Goal: Learn about a topic

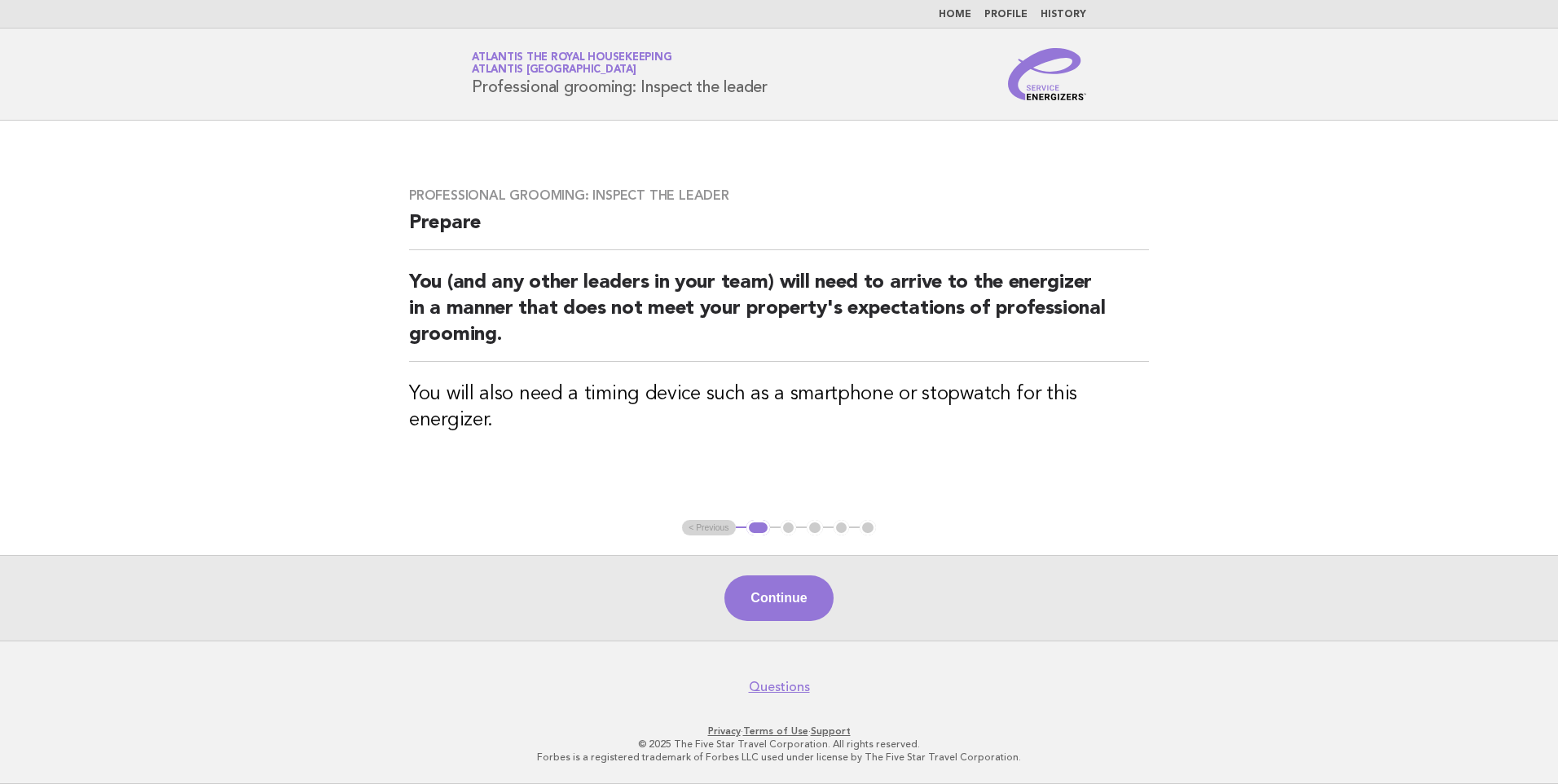
click at [956, 12] on link "Home" at bounding box center [954, 14] width 33 height 10
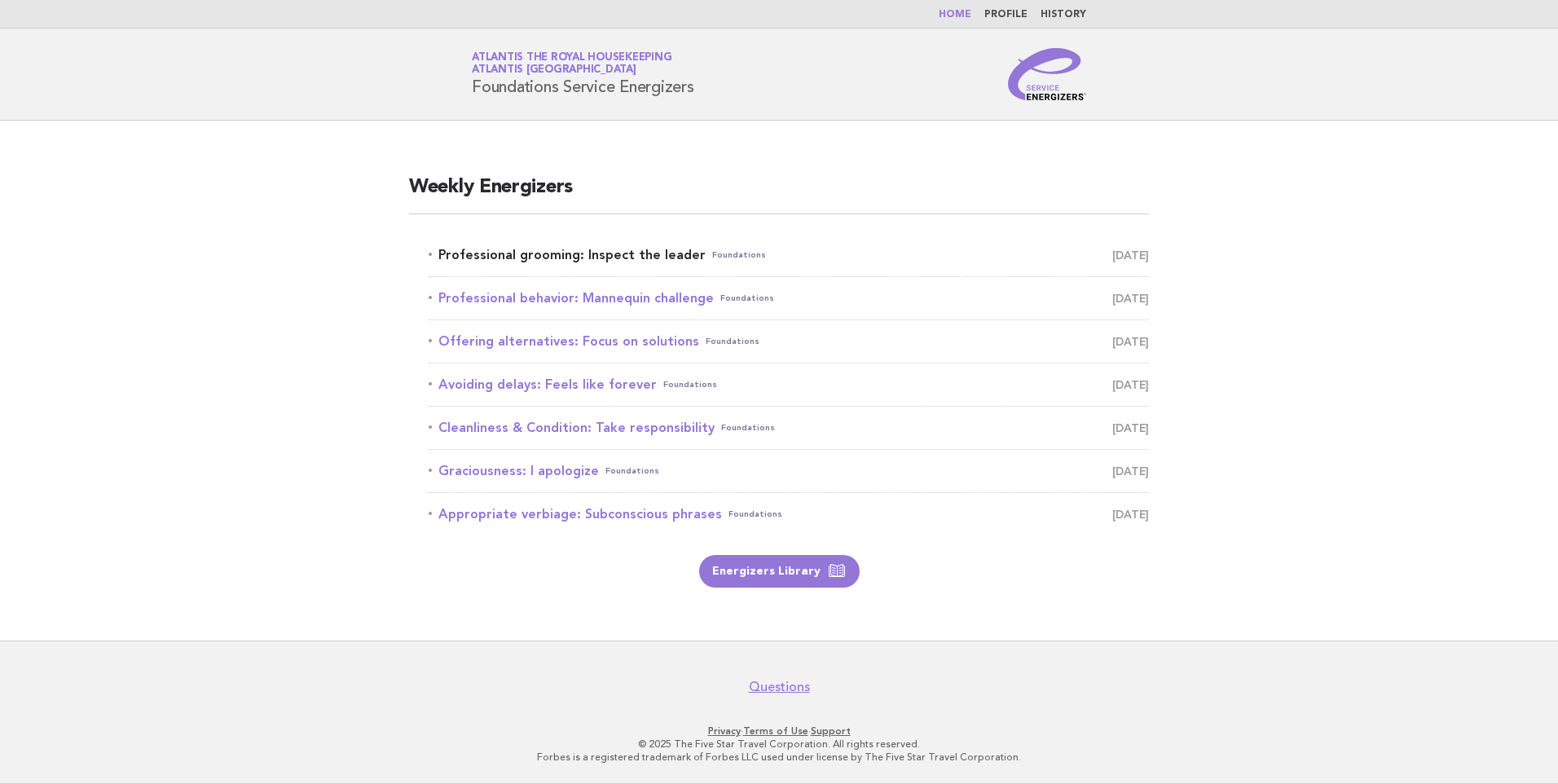
click at [612, 256] on link "Professional grooming: Inspect the leader Foundations September 4" at bounding box center [789, 255] width 721 height 23
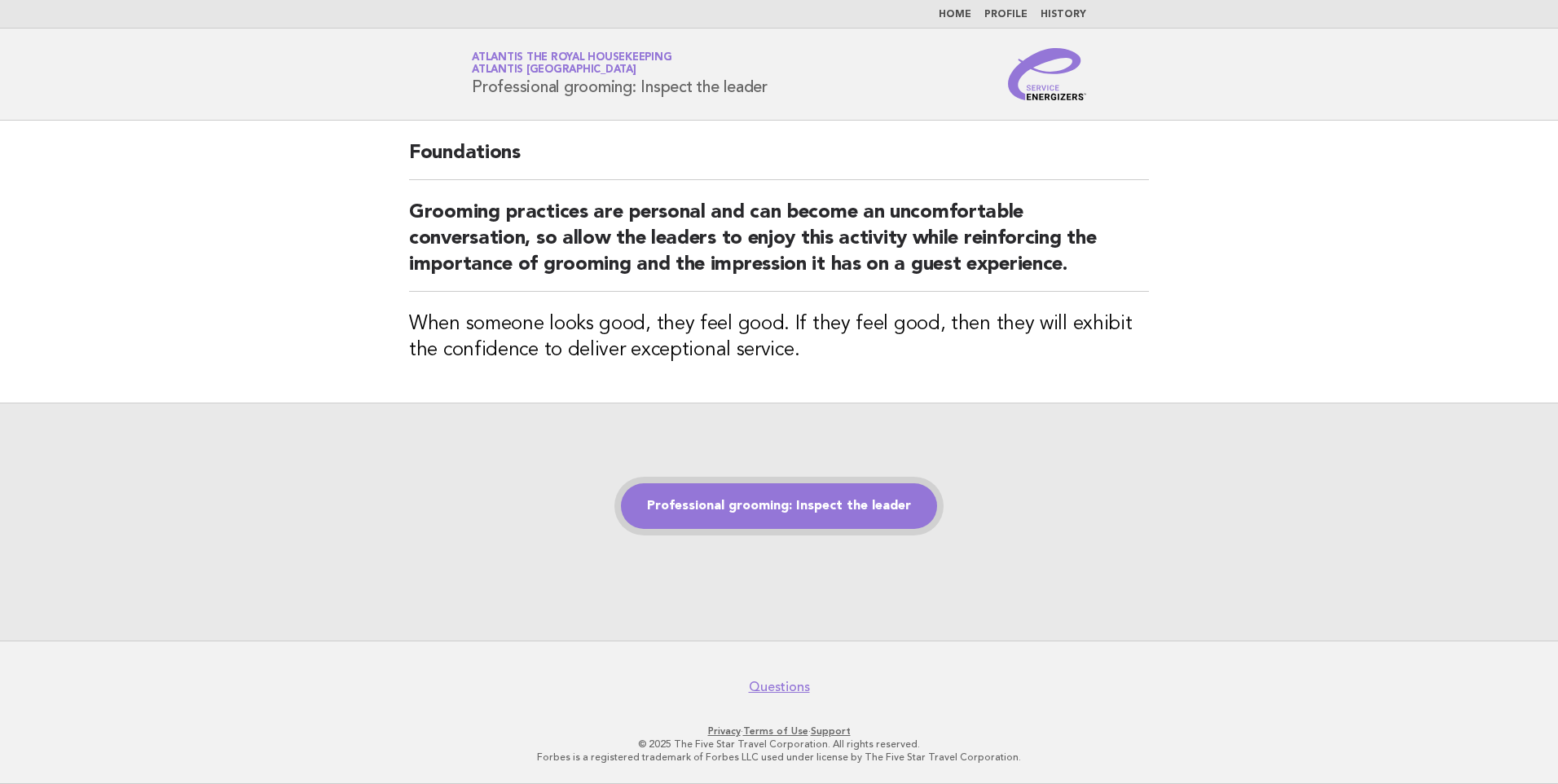
click at [779, 505] on link "Professional grooming: Inspect the leader" at bounding box center [779, 506] width 316 height 46
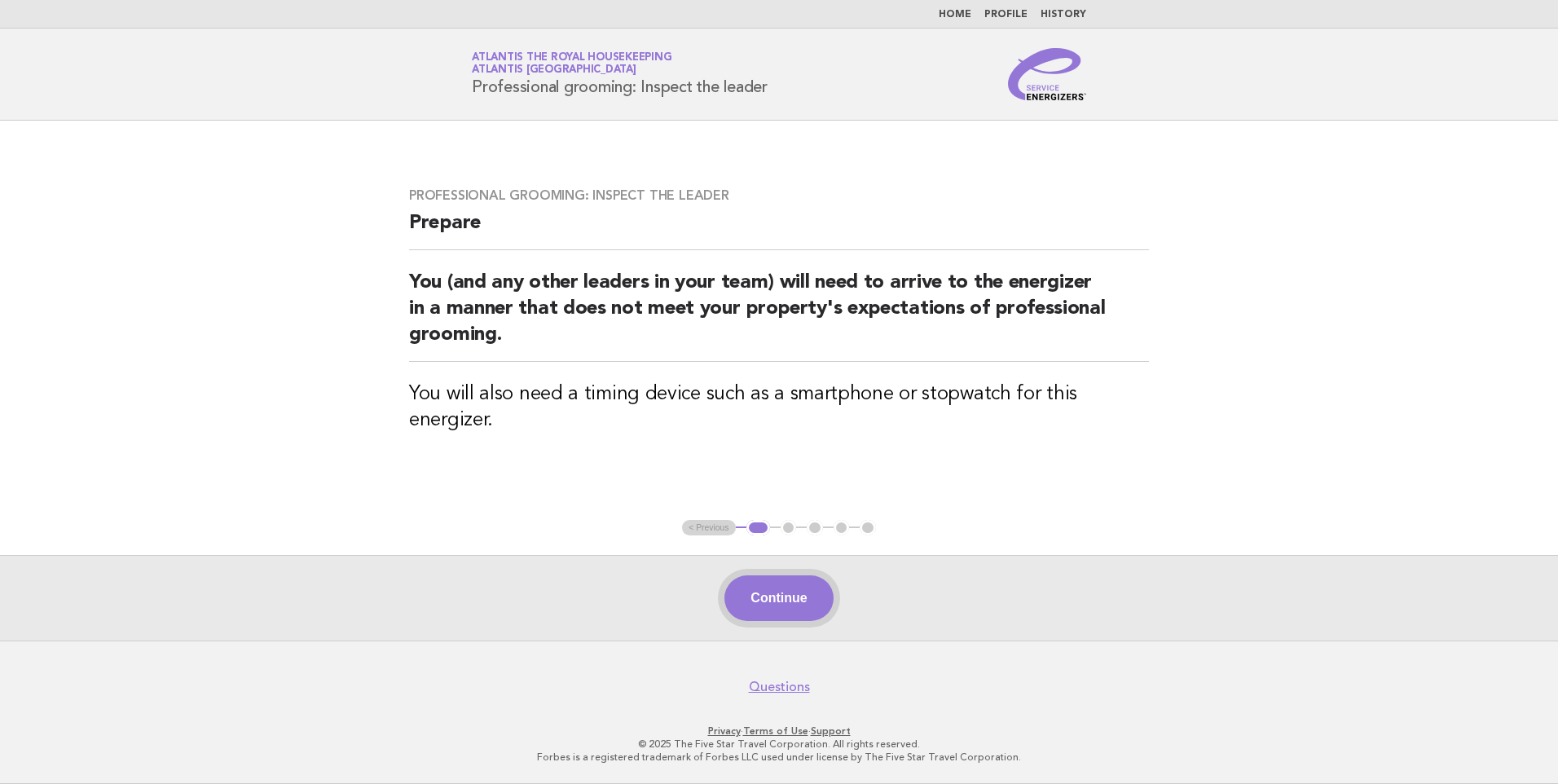
click at [811, 603] on button "Continue" at bounding box center [778, 598] width 108 height 46
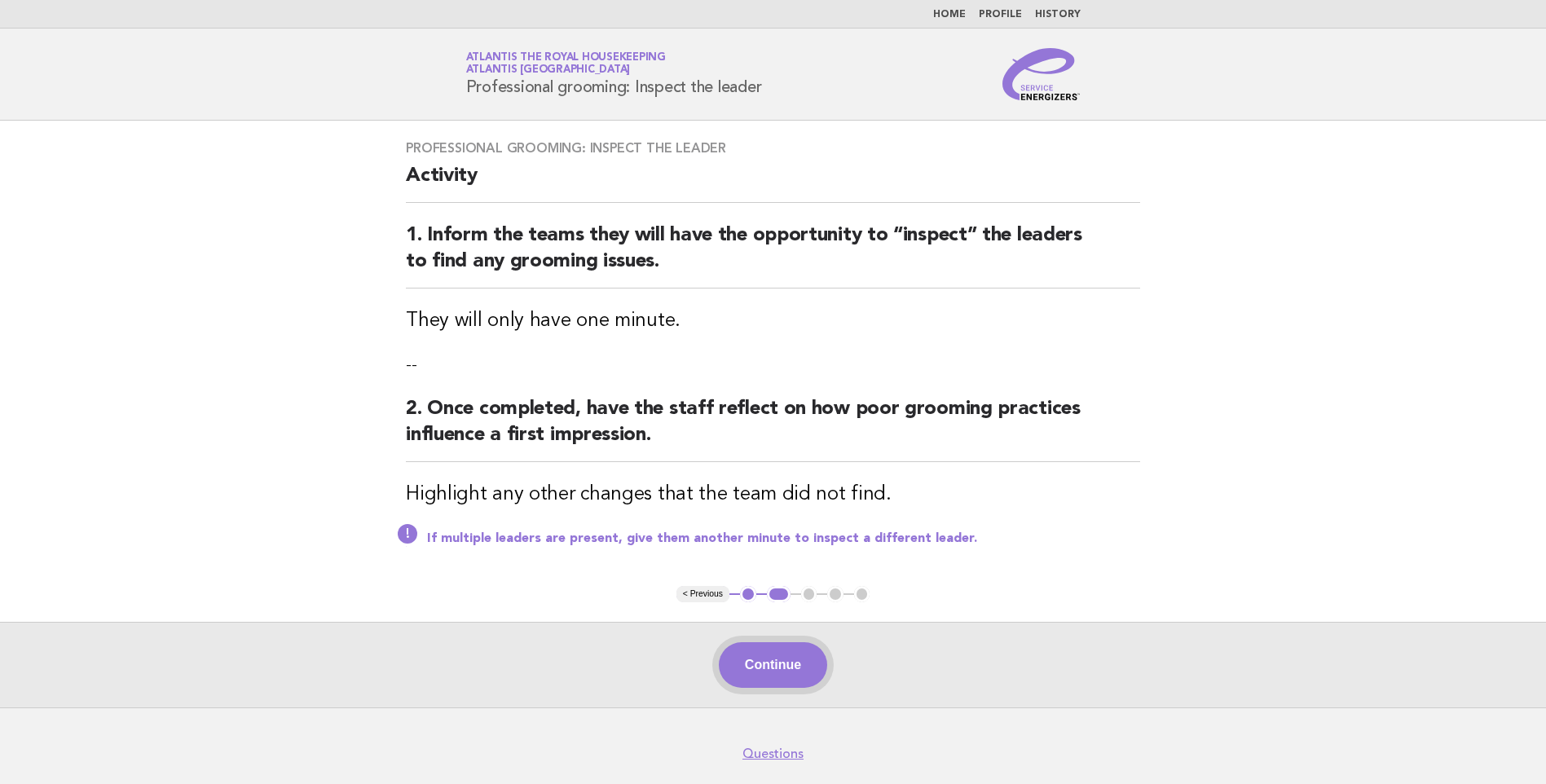
click at [754, 648] on button "Continue" at bounding box center [773, 665] width 108 height 46
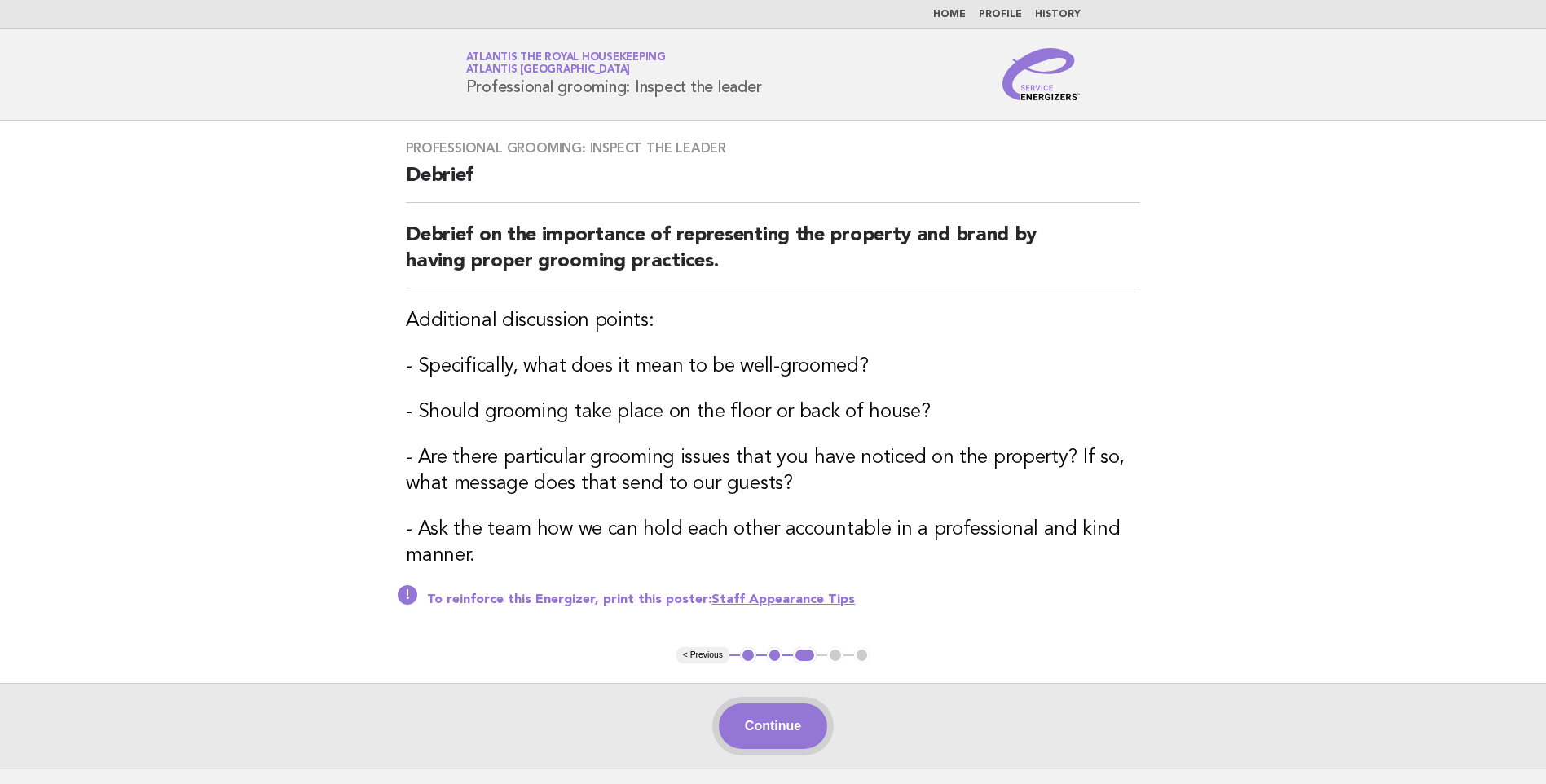
click at [779, 717] on button "Continue" at bounding box center [773, 726] width 108 height 46
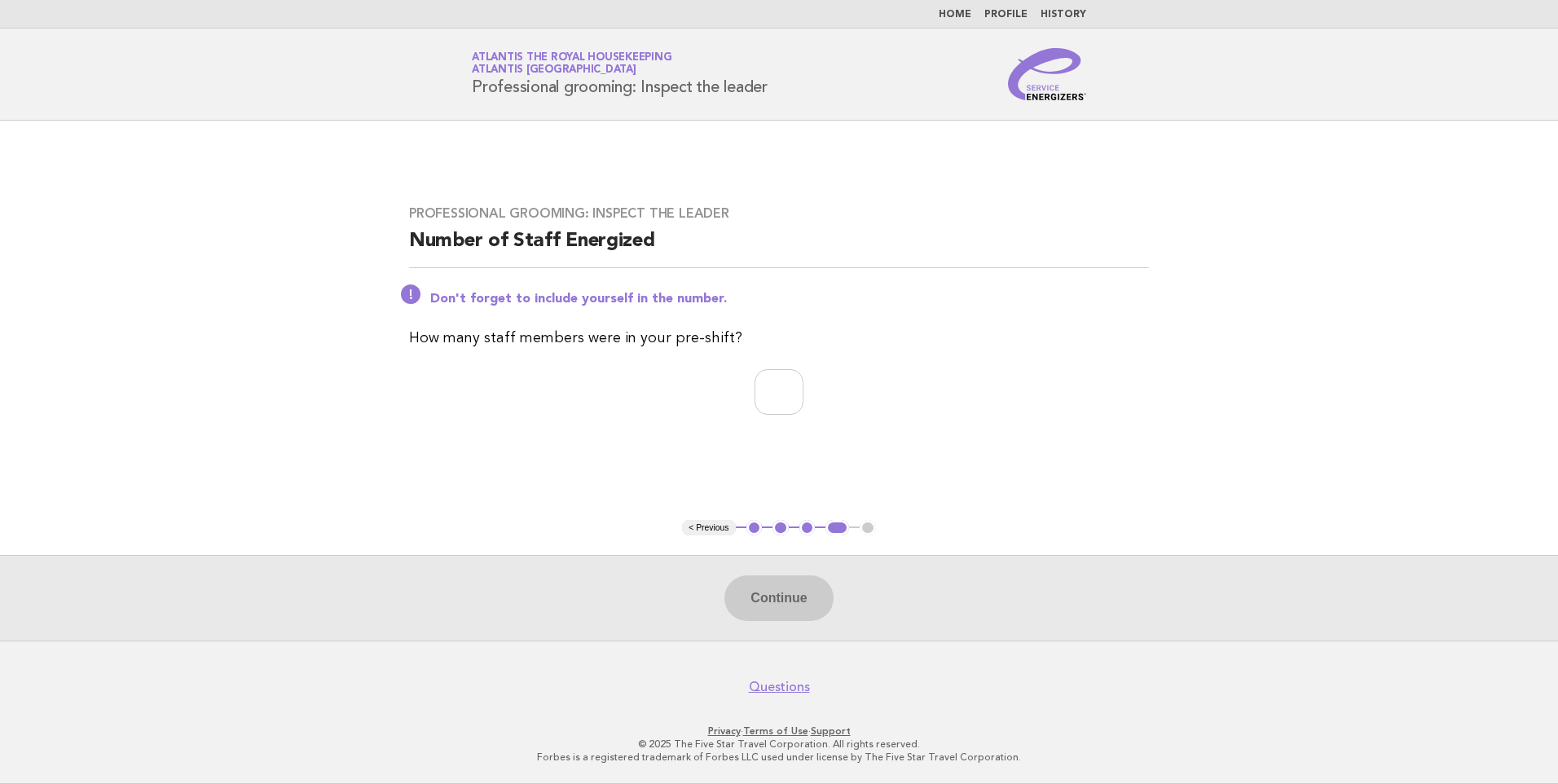
click at [960, 10] on link "Home" at bounding box center [954, 14] width 33 height 10
